Goal: Information Seeking & Learning: Learn about a topic

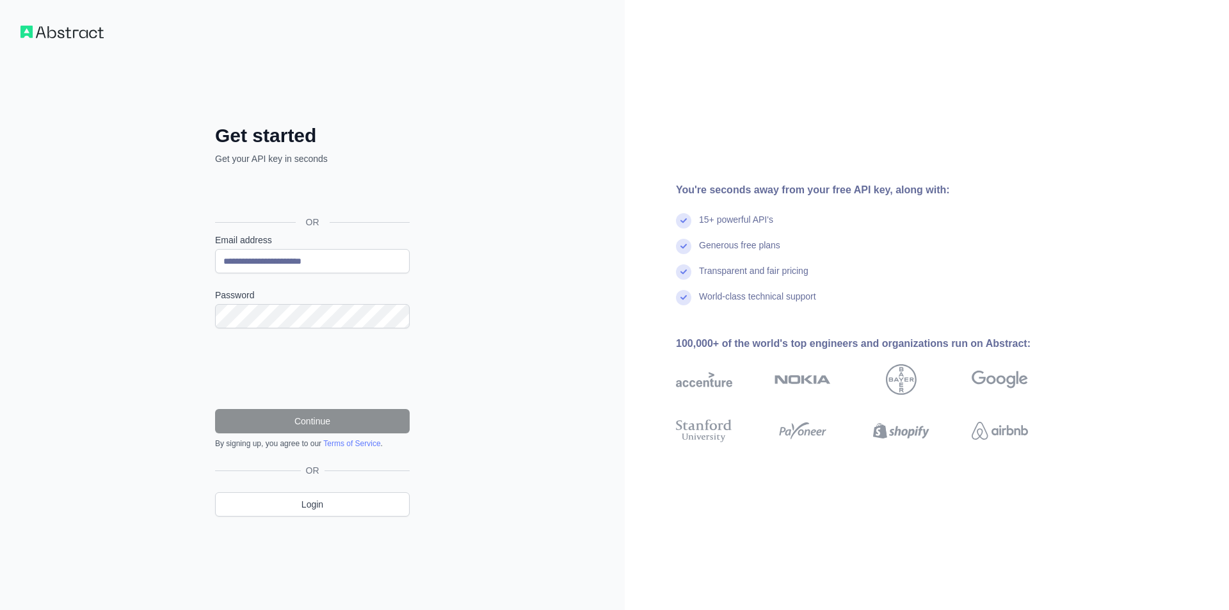
click at [389, 302] on div "Password" at bounding box center [312, 309] width 195 height 40
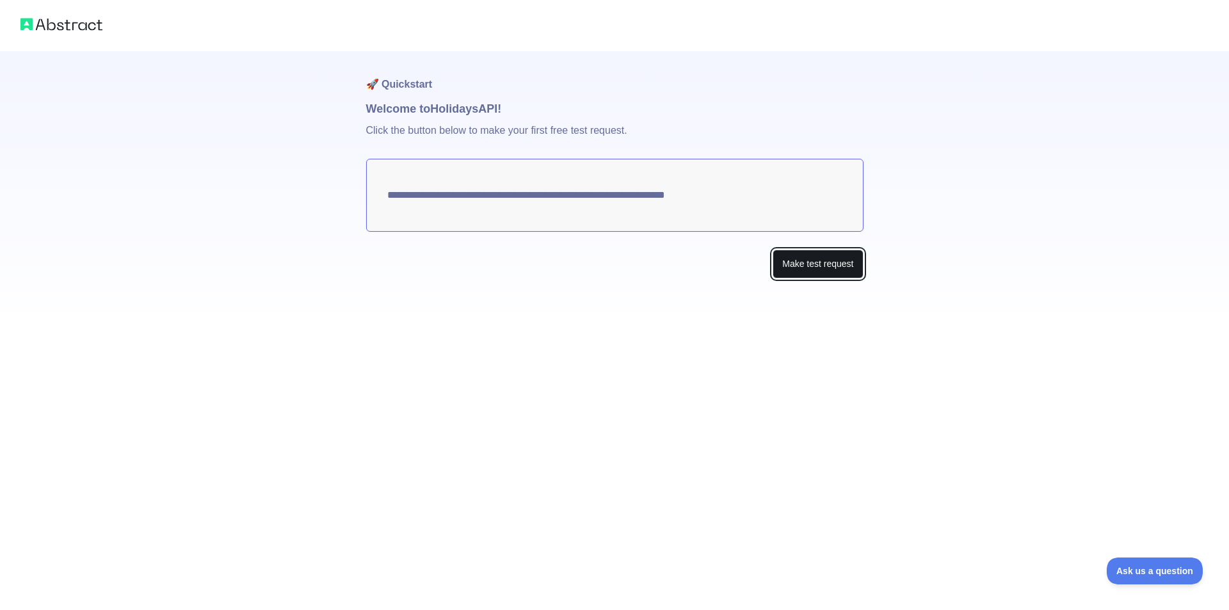
click at [789, 264] on button "Make test request" at bounding box center [818, 264] width 90 height 29
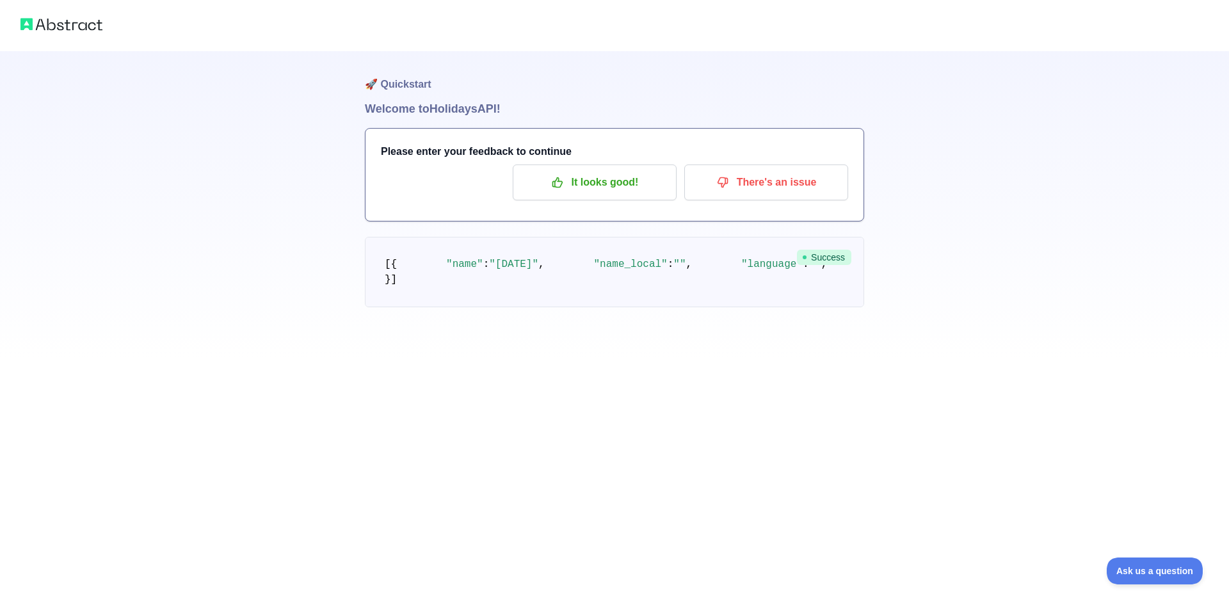
click at [1092, 270] on span ""US"" at bounding box center [1104, 265] width 24 height 12
click at [632, 186] on p "It looks good!" at bounding box center [594, 183] width 145 height 22
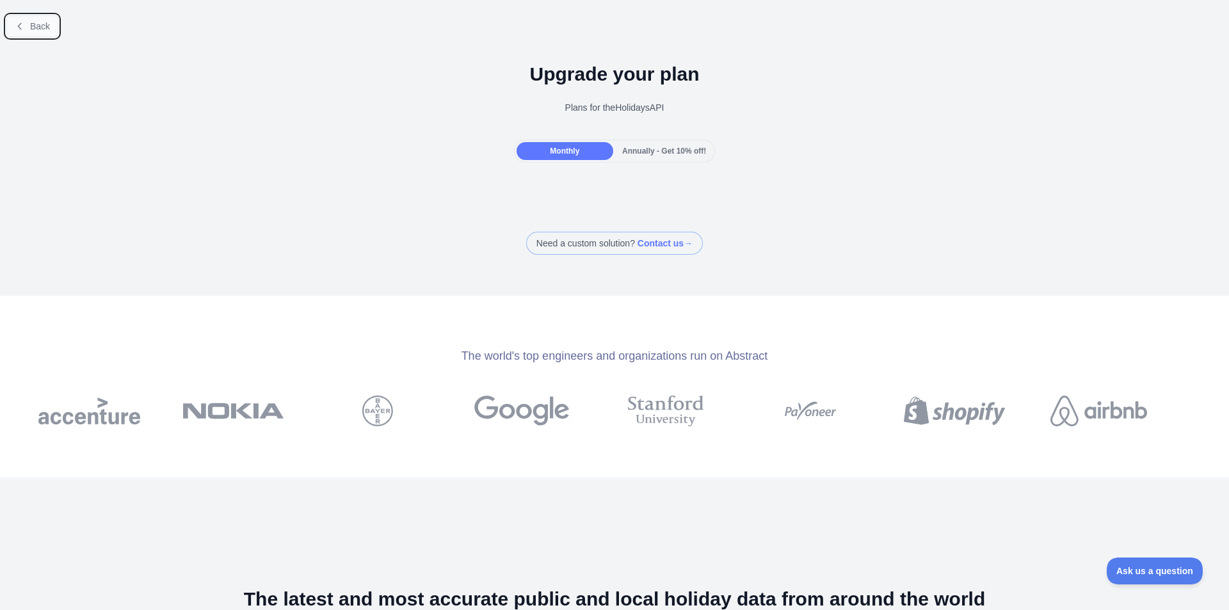
click at [37, 25] on span "Back" at bounding box center [40, 26] width 20 height 10
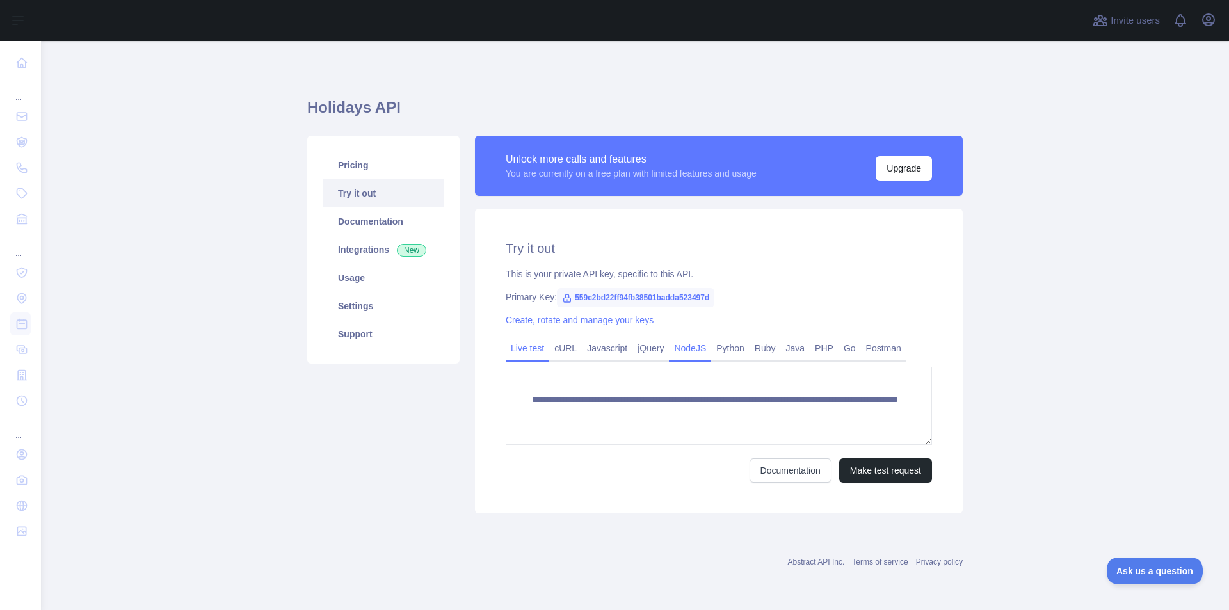
click at [670, 350] on link "NodeJS" at bounding box center [690, 348] width 42 height 20
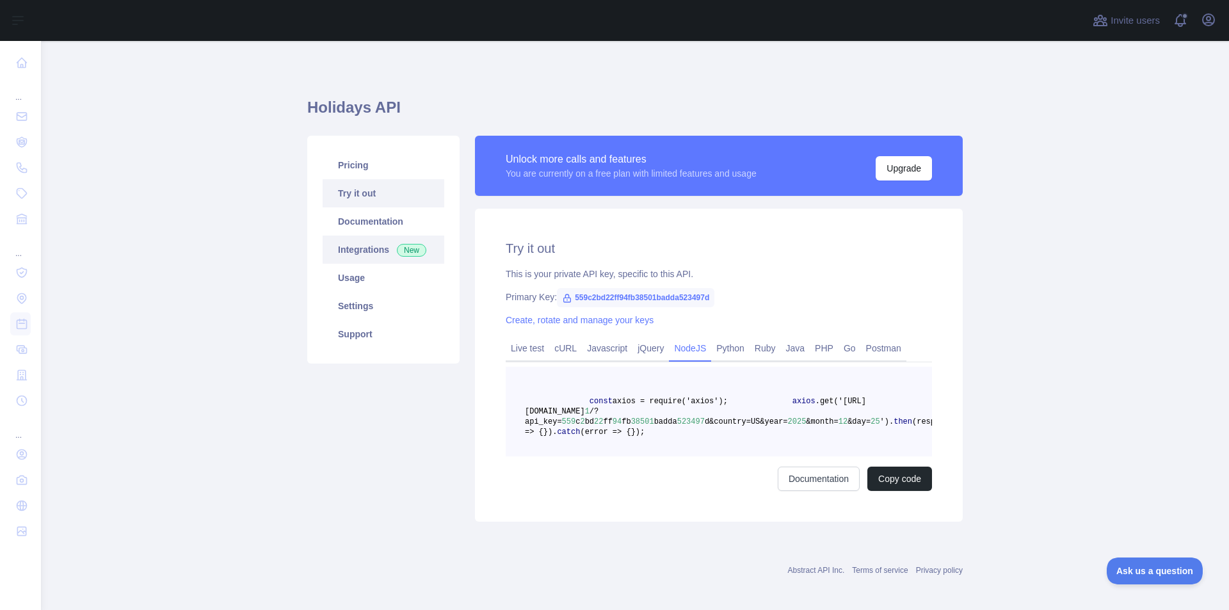
click at [336, 261] on link "Integrations New" at bounding box center [384, 250] width 122 height 28
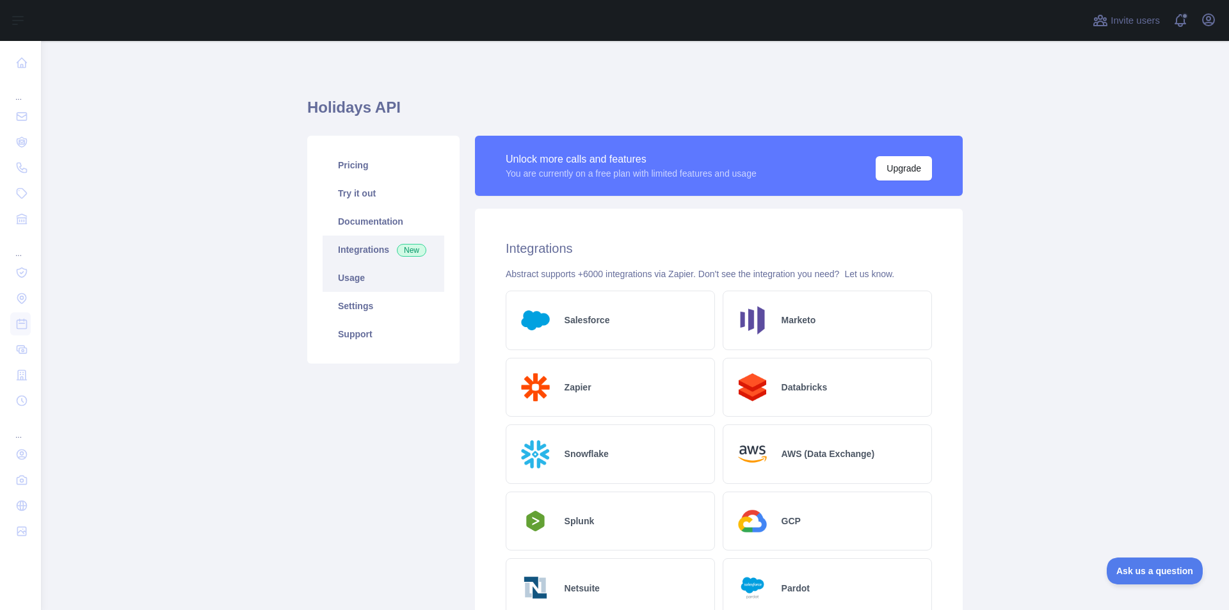
click at [349, 270] on link "Usage" at bounding box center [384, 278] width 122 height 28
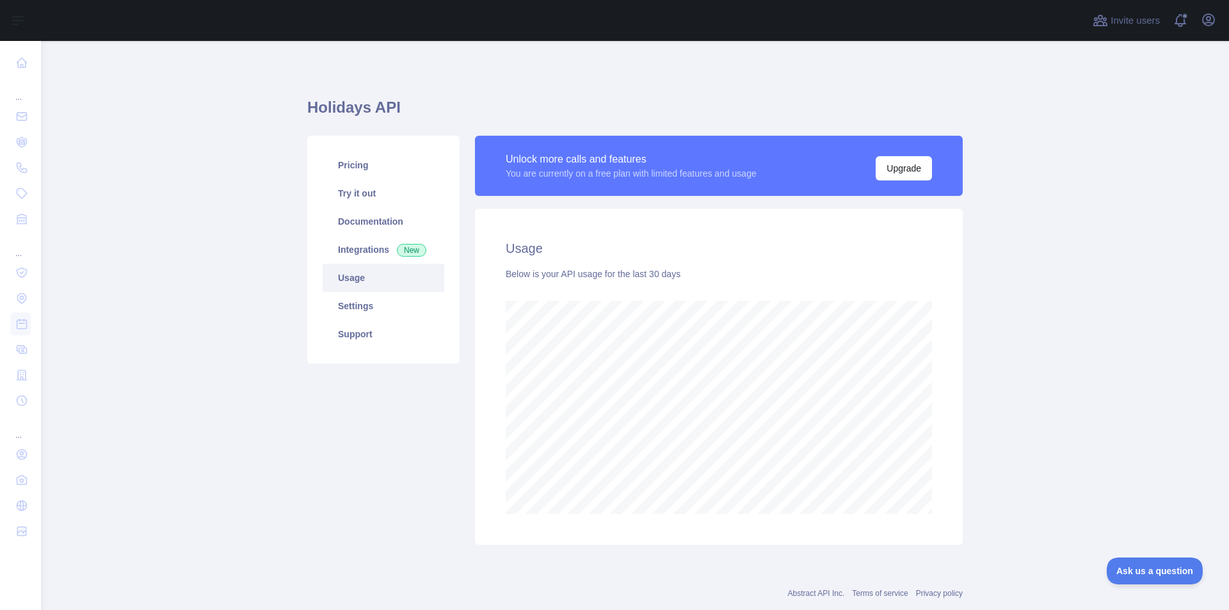
scroll to position [569, 1179]
click at [363, 298] on link "Settings" at bounding box center [384, 306] width 122 height 28
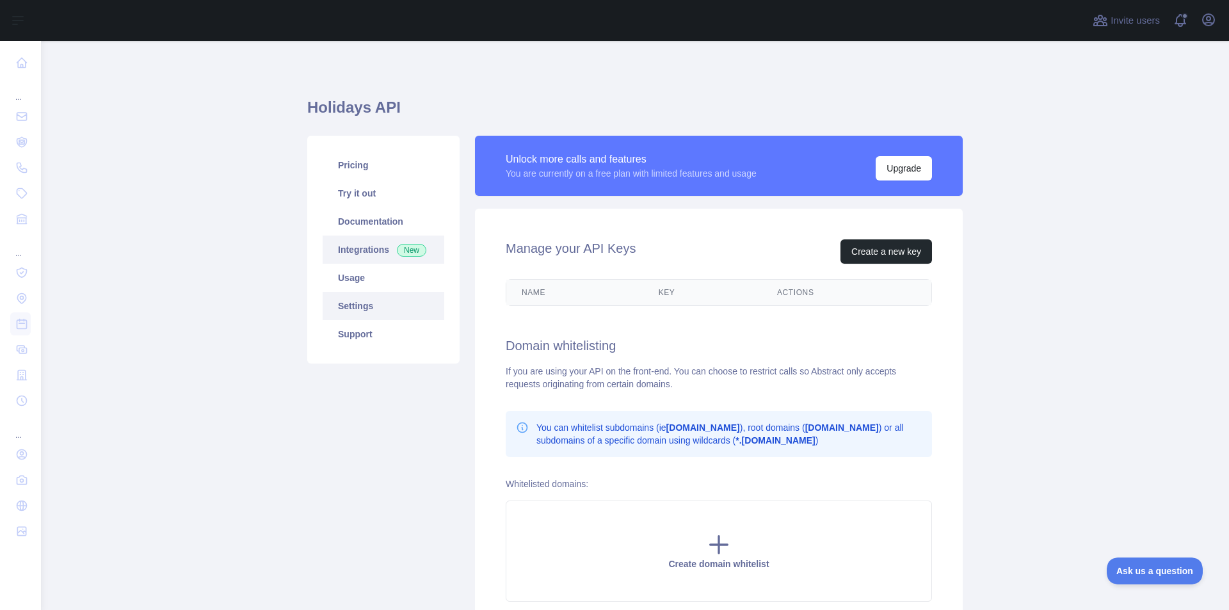
click at [371, 249] on link "Integrations New" at bounding box center [384, 250] width 122 height 28
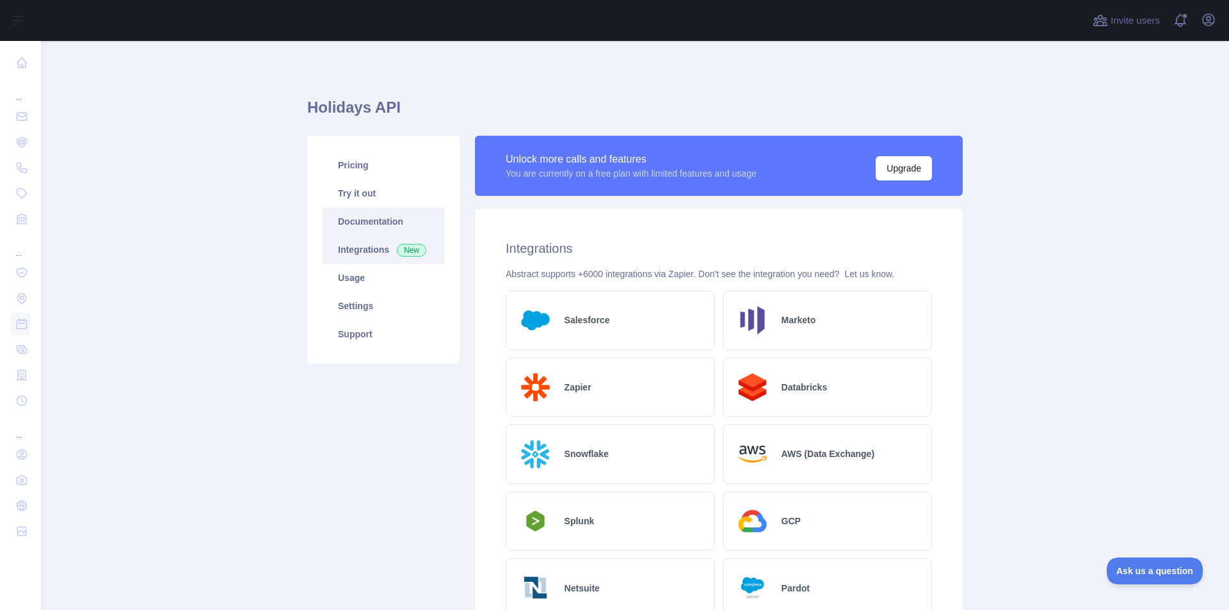
click at [376, 222] on link "Documentation" at bounding box center [384, 221] width 122 height 28
click at [347, 166] on link "Pricing" at bounding box center [384, 165] width 122 height 28
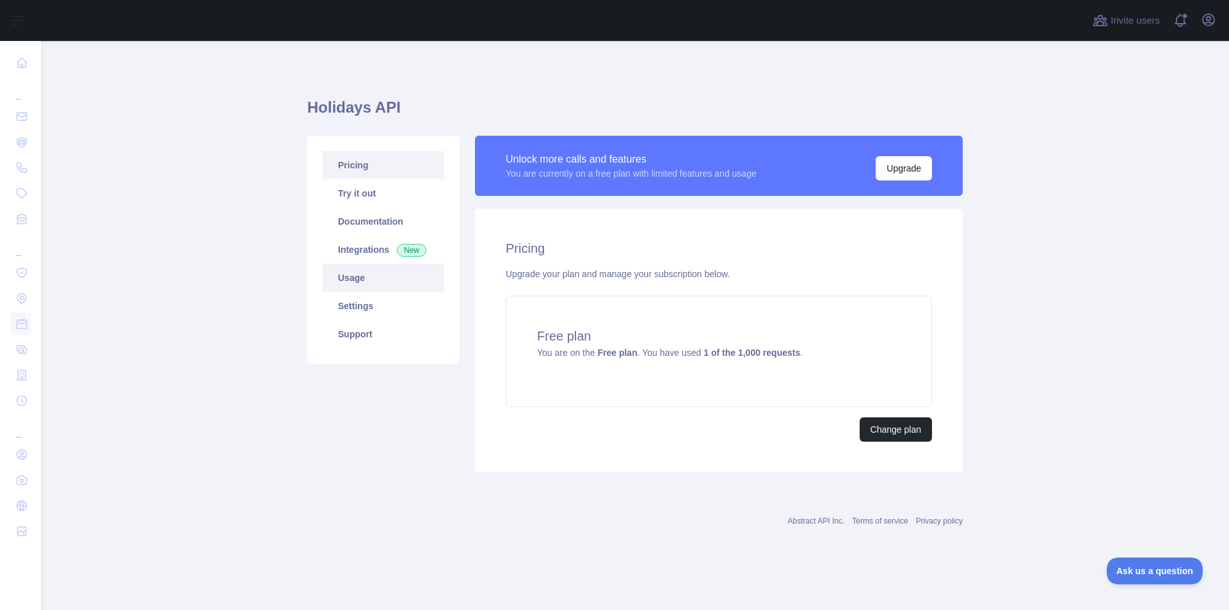
click at [371, 278] on link "Usage" at bounding box center [384, 278] width 122 height 28
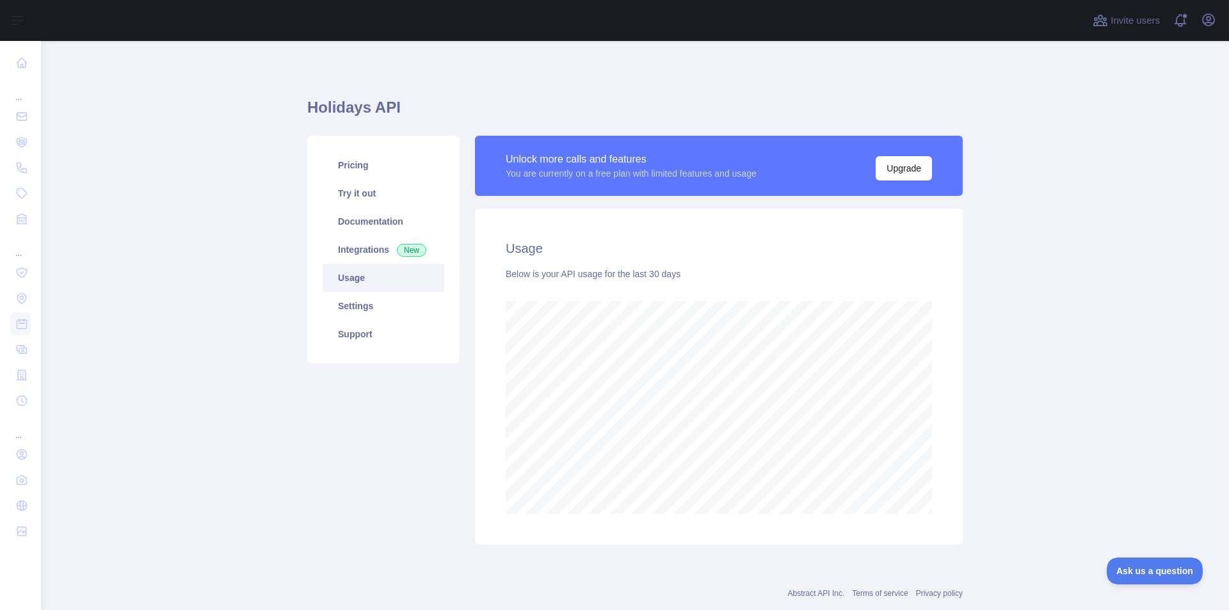
scroll to position [569, 1179]
click at [408, 230] on link "Documentation" at bounding box center [384, 221] width 122 height 28
click at [397, 255] on span "New" at bounding box center [411, 250] width 29 height 13
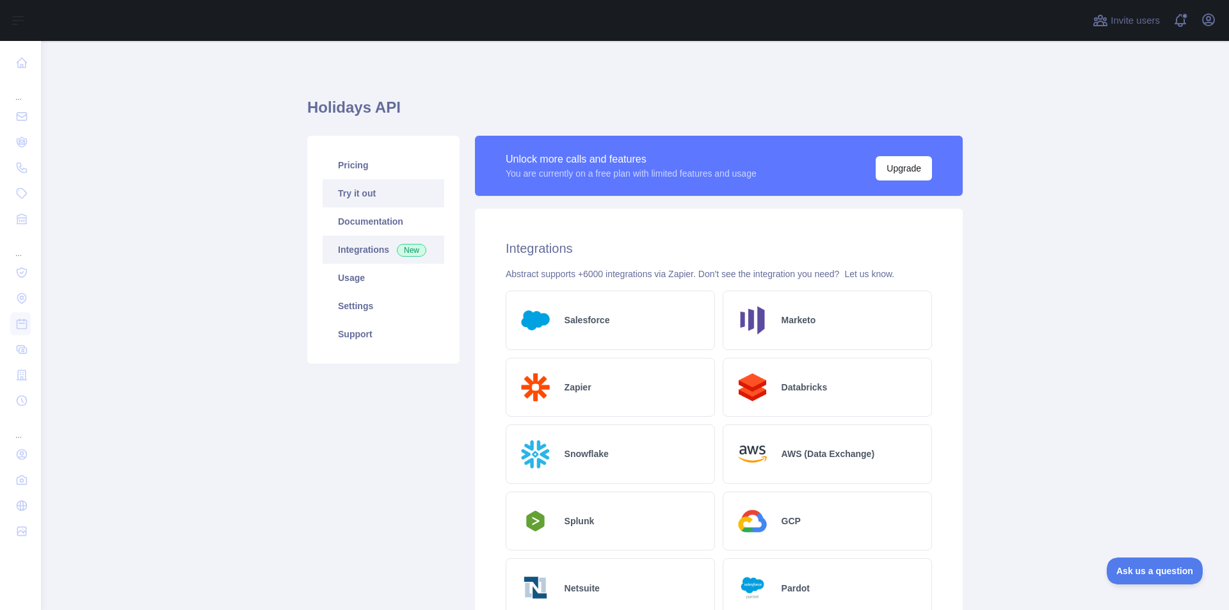
click at [386, 191] on link "Try it out" at bounding box center [384, 193] width 122 height 28
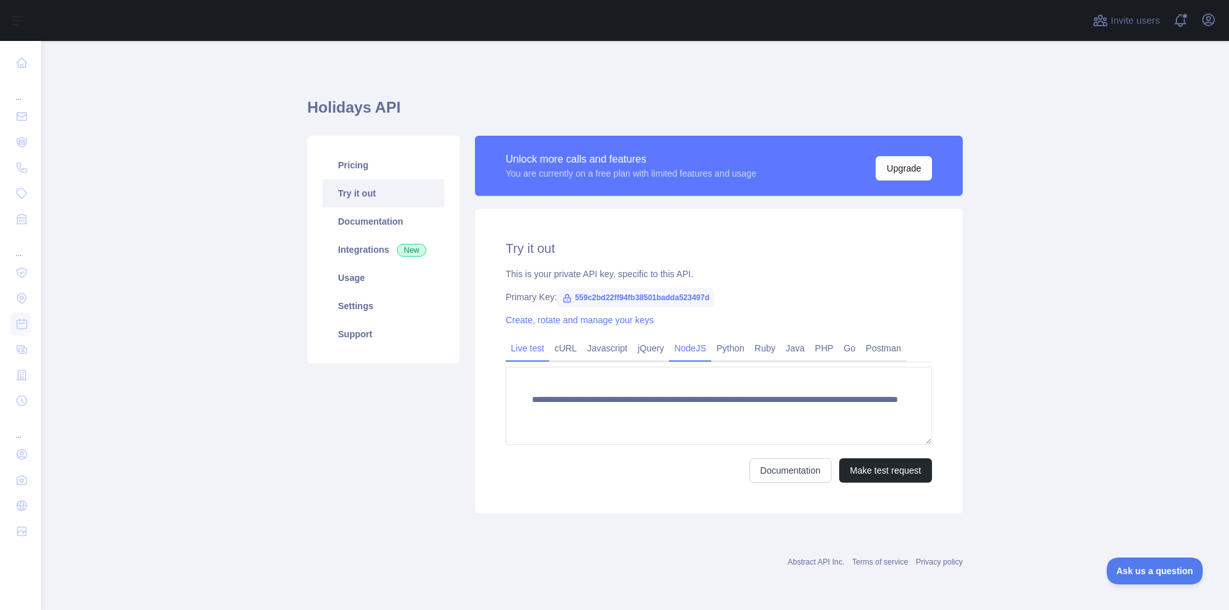
click at [699, 351] on link "NodeJS" at bounding box center [690, 348] width 42 height 20
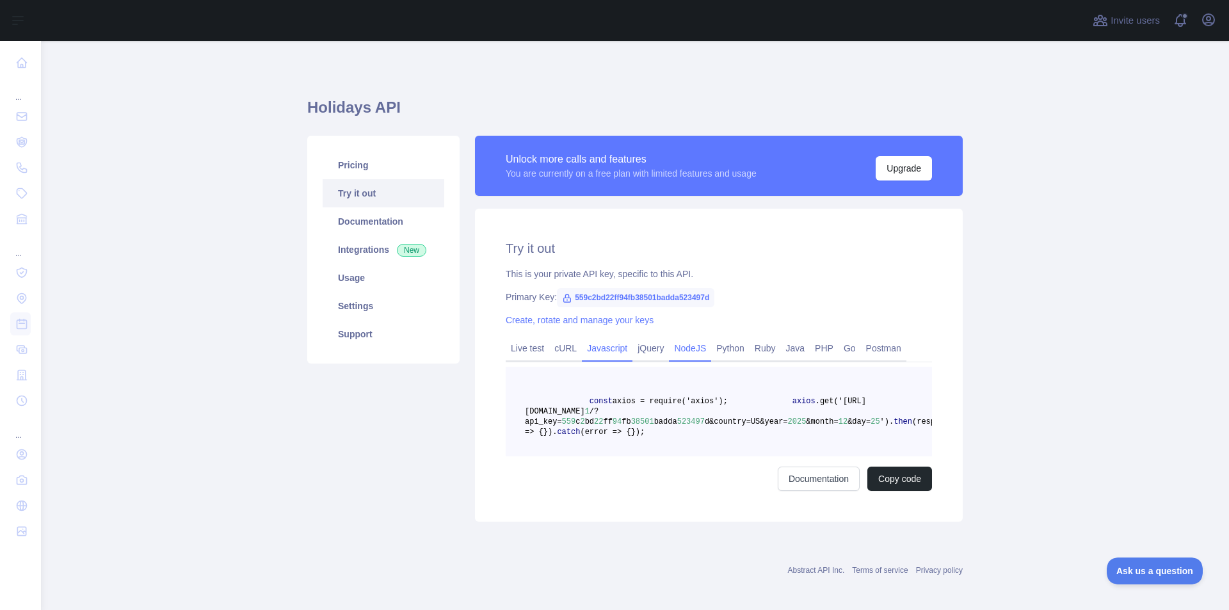
click at [592, 355] on link "Javascript" at bounding box center [607, 348] width 51 height 20
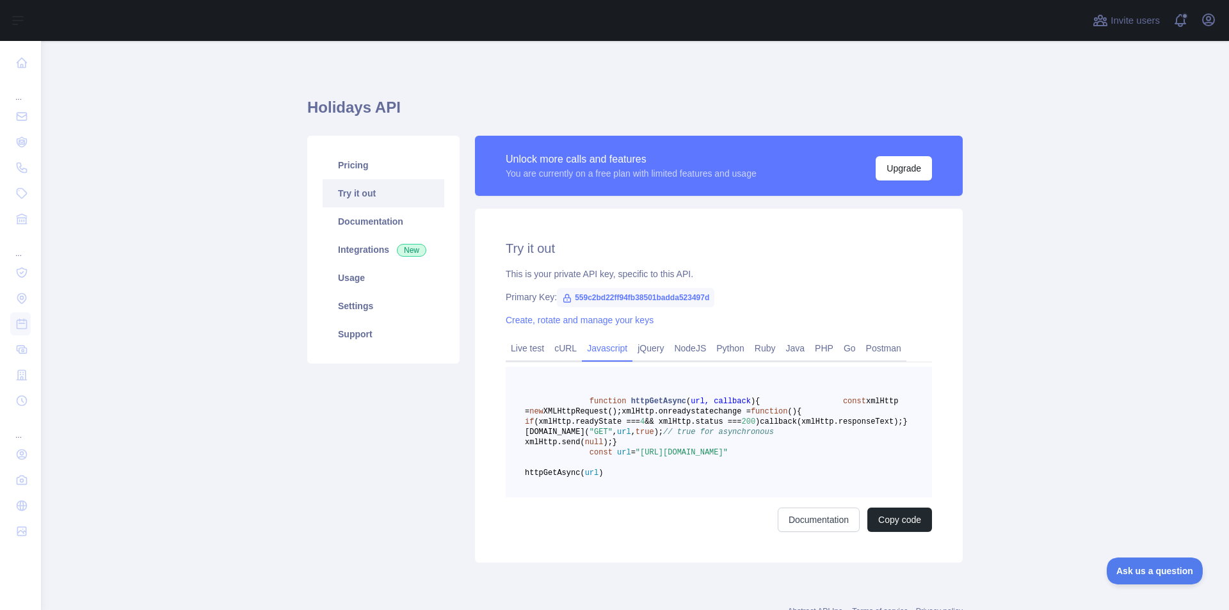
drag, startPoint x: 422, startPoint y: 12, endPoint x: 435, endPoint y: 1, distance: 16.8
click at [428, 7] on div at bounding box center [563, 20] width 1024 height 41
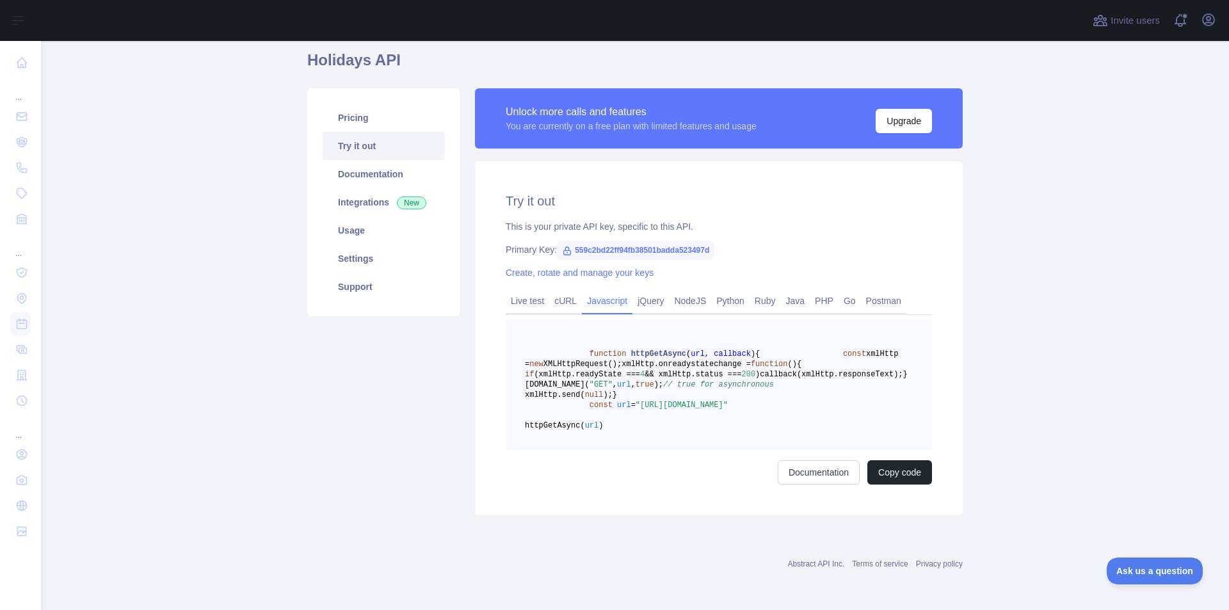
scroll to position [109, 0]
click at [206, 375] on main "Holidays API Pricing Try it out Documentation Integrations New Usage Settings S…" at bounding box center [635, 325] width 1188 height 569
